Goal: Information Seeking & Learning: Learn about a topic

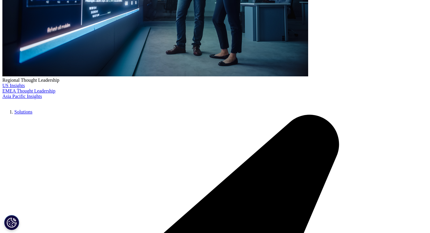
scroll to position [1459, 0]
